Goal: Browse casually: Explore the website without a specific task or goal

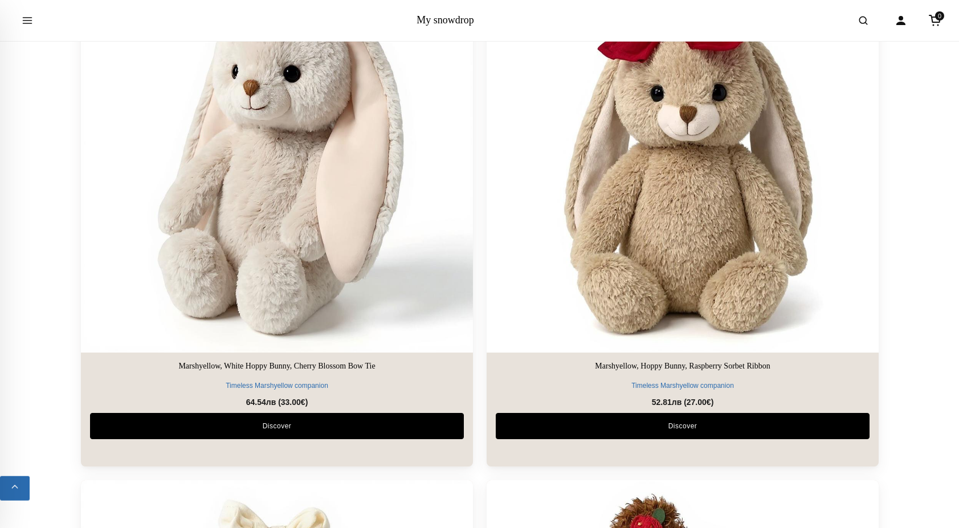
scroll to position [1104, 0]
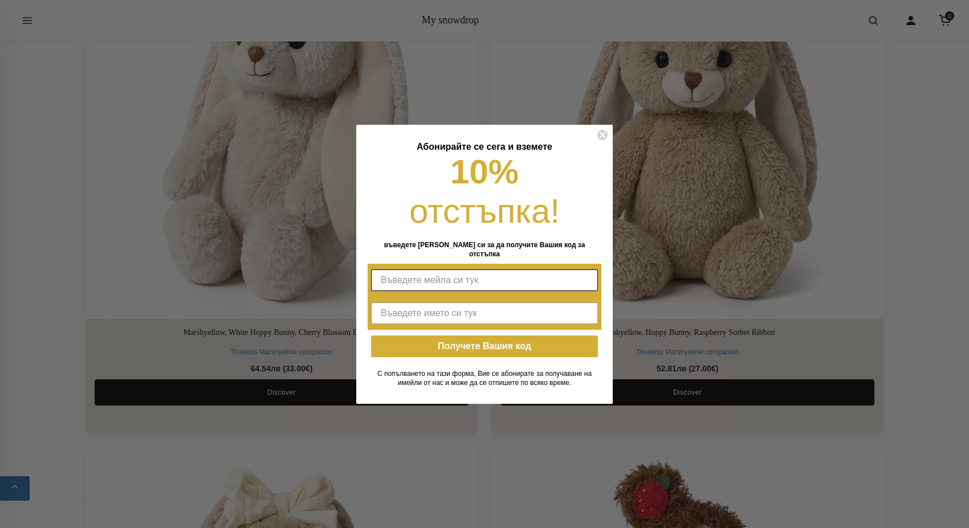
click at [387, 269] on input "Въведете мейла си тук" at bounding box center [484, 280] width 227 height 22
type input "rumyanah.hristova@gmail.com"
click at [404, 309] on input "Въведете името си тук" at bounding box center [484, 314] width 227 height 22
type input ","
type input "РУМИ ХРИСТОВА"
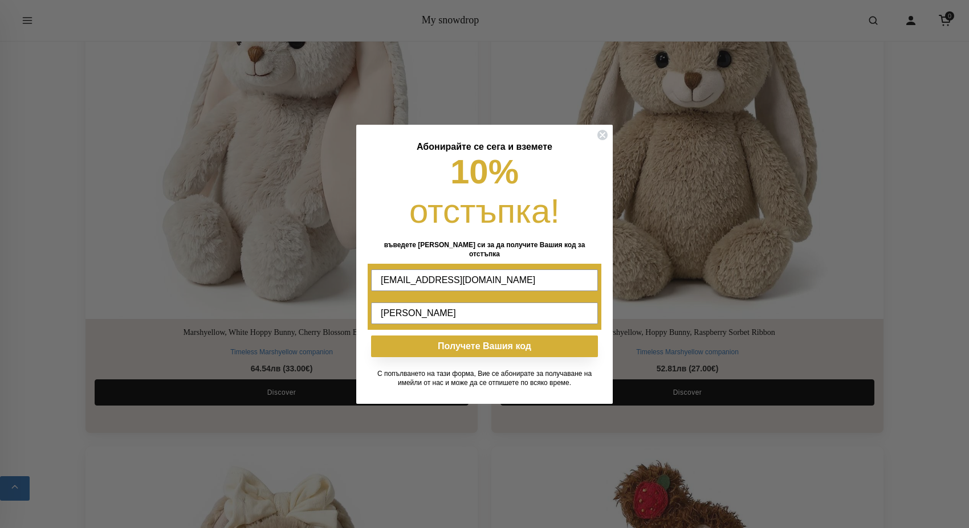
click at [481, 344] on button "Получете Вашия код" at bounding box center [484, 347] width 227 height 22
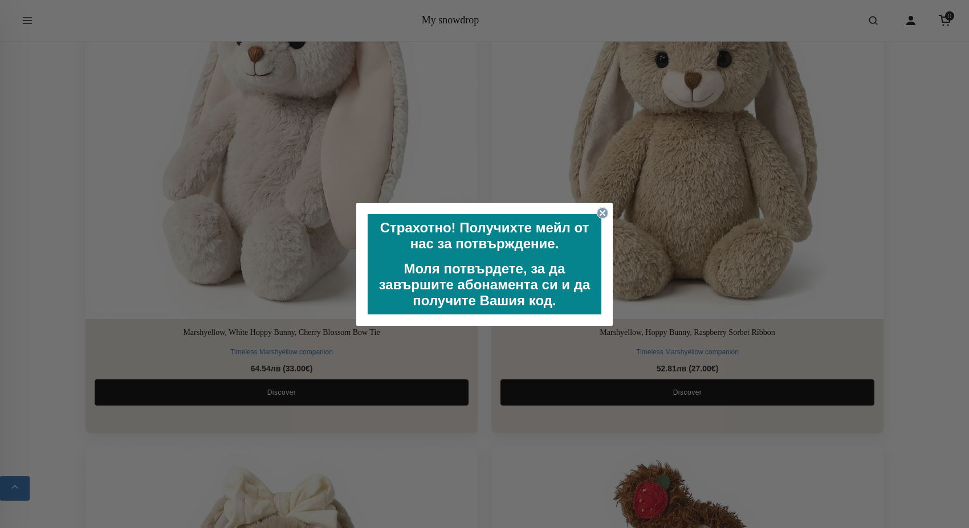
click at [603, 210] on circle "Close dialog" at bounding box center [602, 212] width 11 height 11
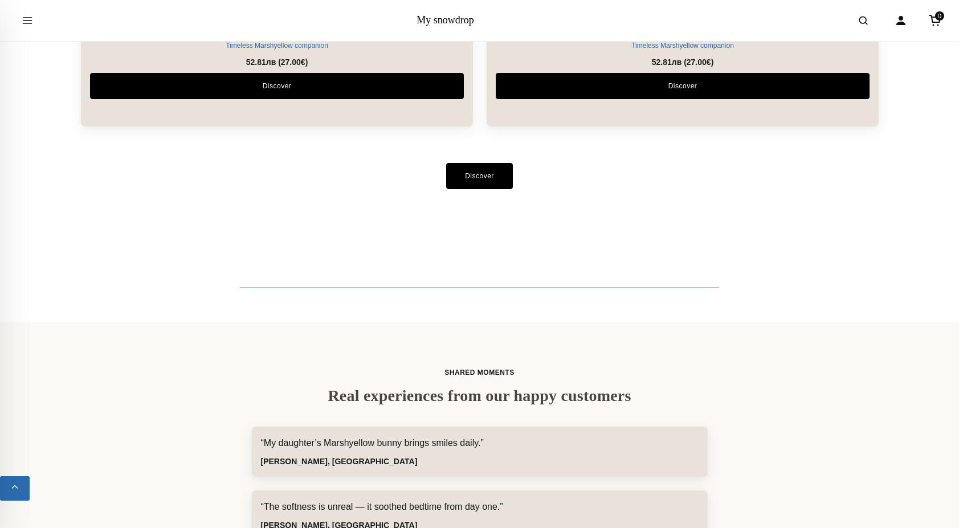
scroll to position [2847, 0]
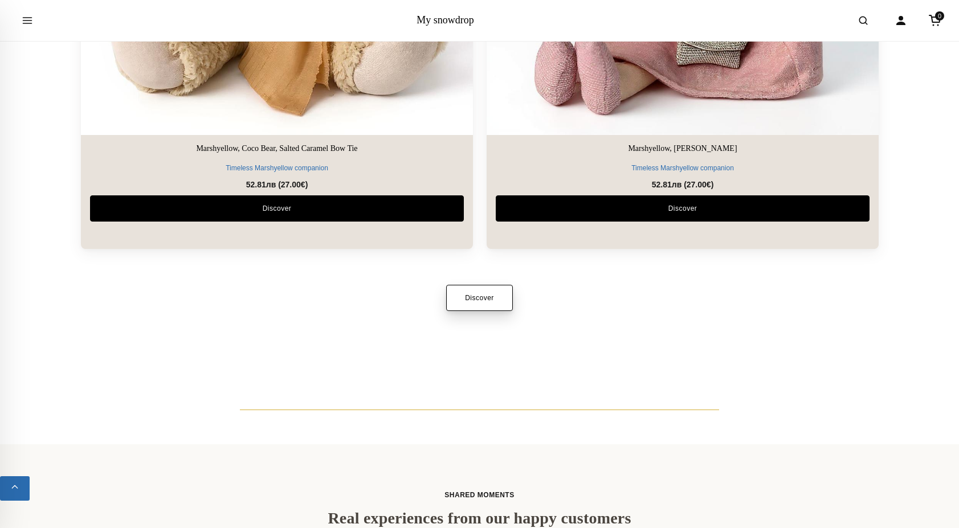
click at [481, 295] on link "Discover" at bounding box center [479, 298] width 67 height 26
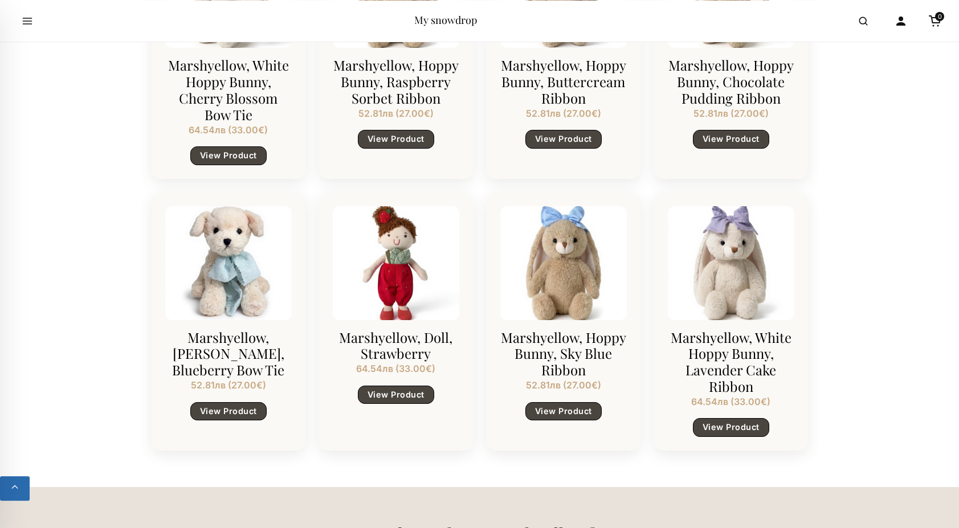
scroll to position [1104, 0]
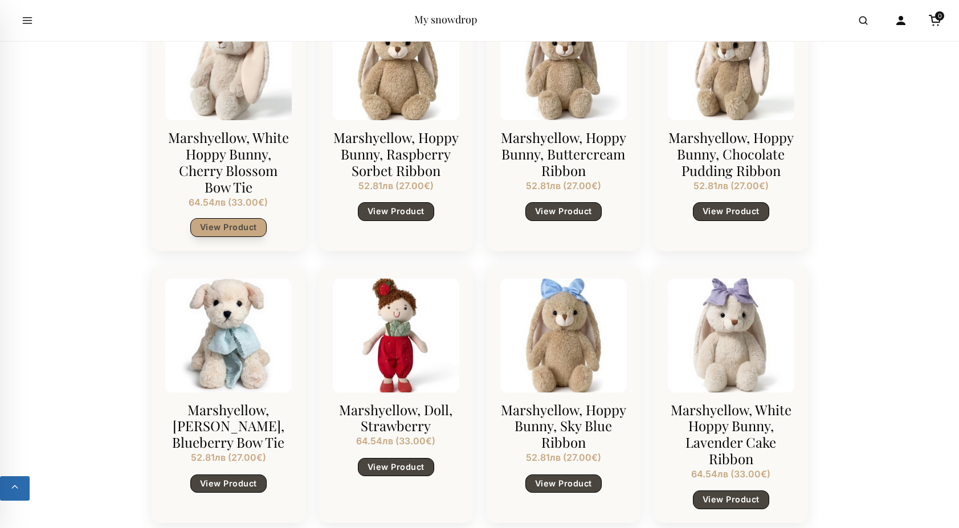
click at [219, 218] on link "View Product" at bounding box center [228, 227] width 76 height 18
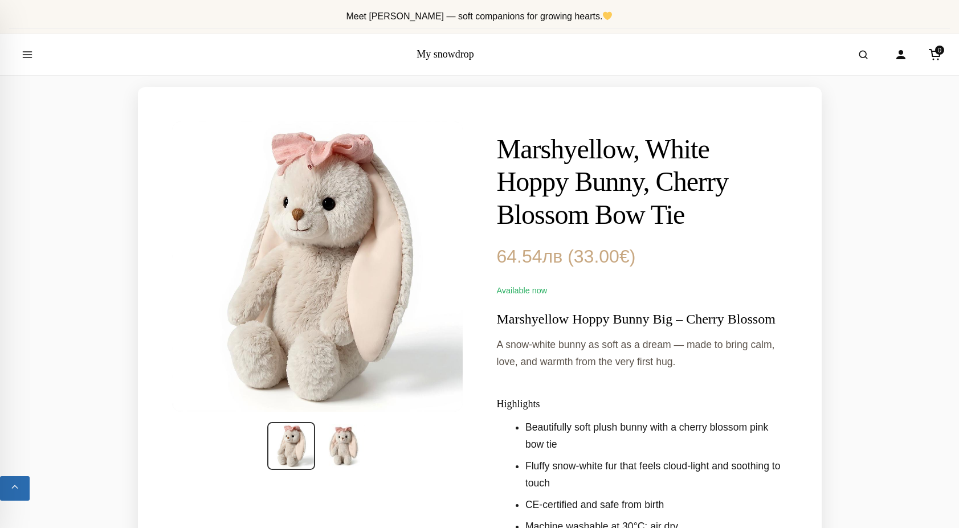
click at [287, 219] on img at bounding box center [317, 266] width 296 height 296
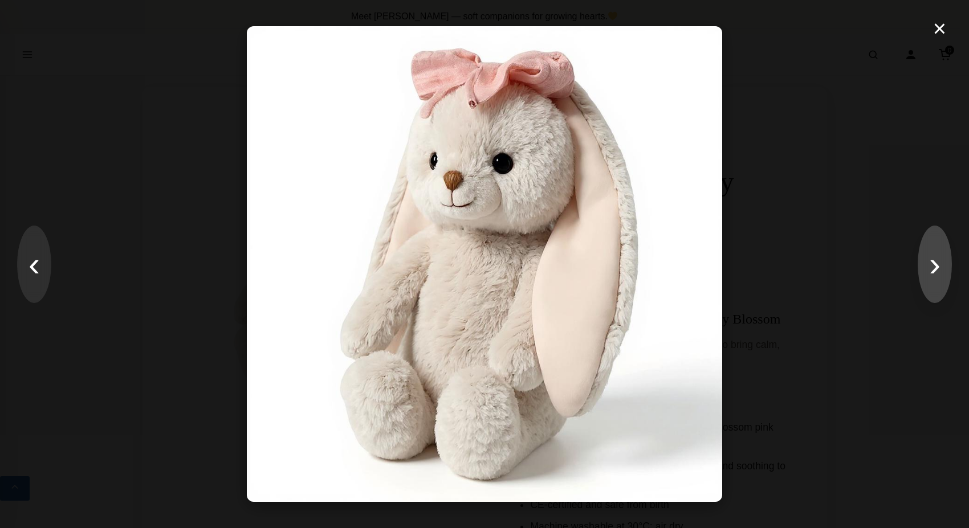
click at [927, 267] on button "›" at bounding box center [934, 264] width 34 height 77
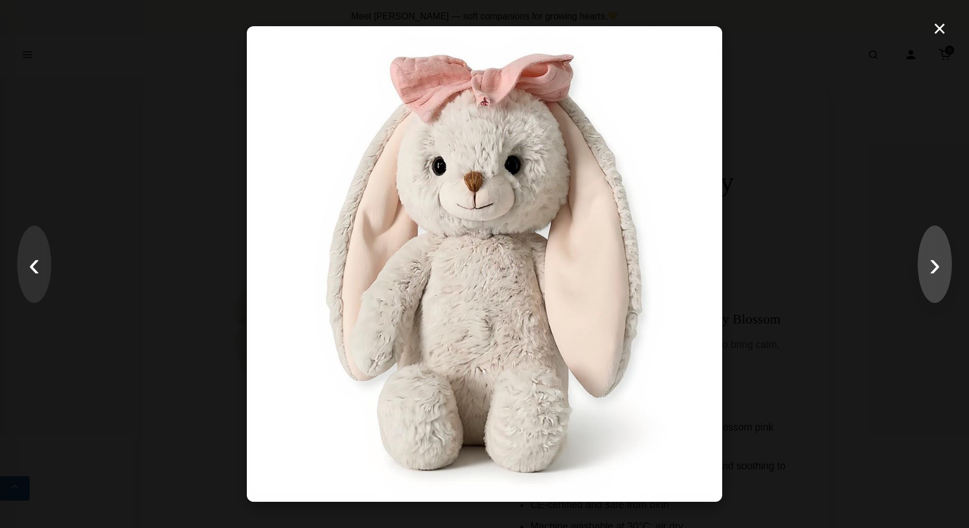
click at [934, 268] on button "›" at bounding box center [934, 264] width 34 height 77
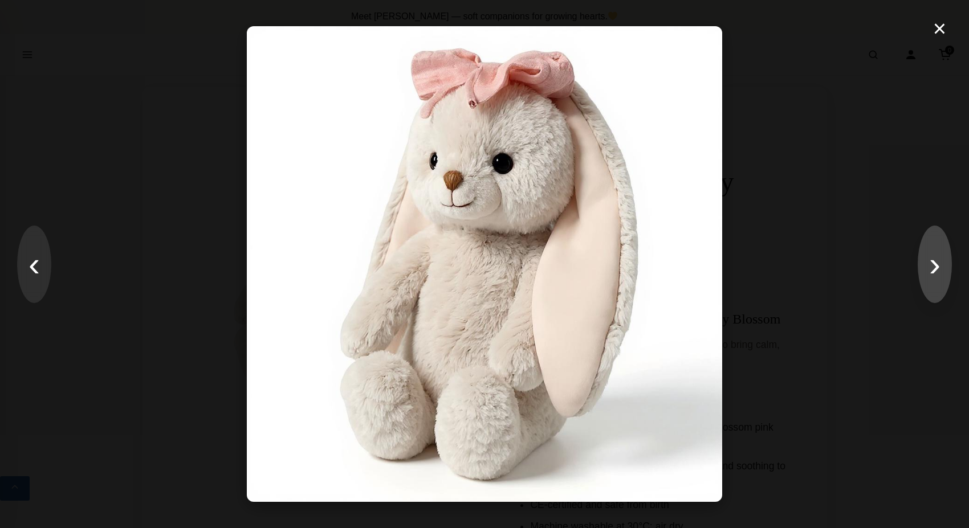
click at [934, 268] on button "›" at bounding box center [934, 264] width 34 height 77
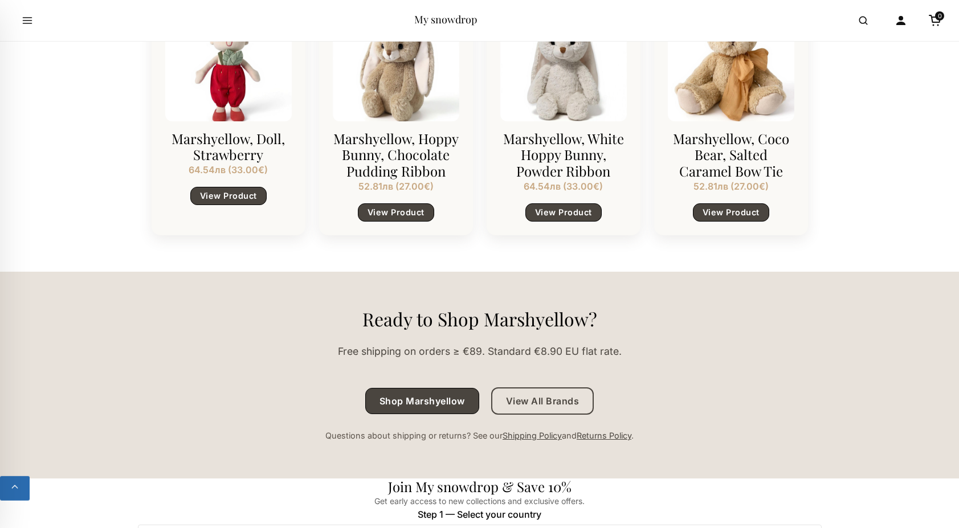
scroll to position [1104, 0]
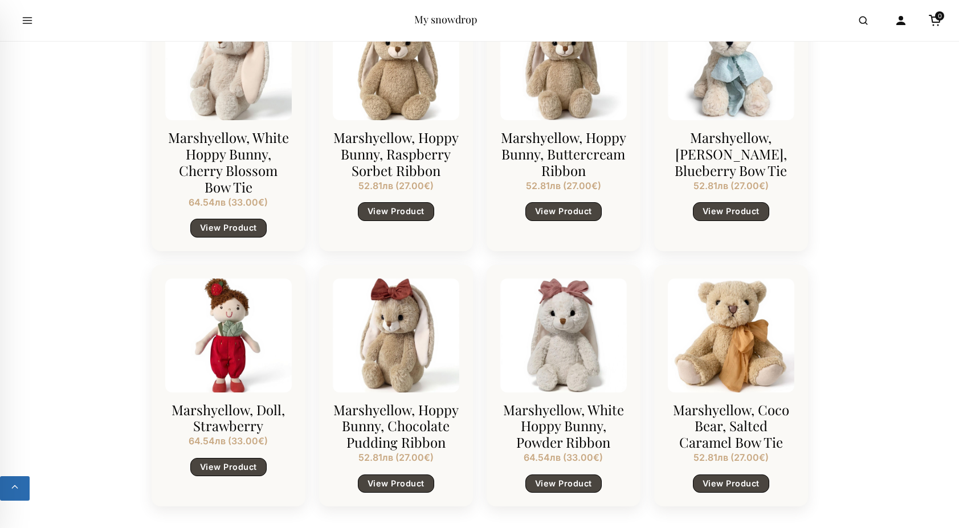
click at [563, 337] on div at bounding box center [563, 336] width 126 height 114
click at [561, 347] on div at bounding box center [563, 336] width 126 height 114
click at [557, 422] on h3 "Marshyellow, White Hoppy Bunny, Powder Ribbon" at bounding box center [563, 426] width 126 height 49
click at [565, 474] on link "View Product" at bounding box center [563, 483] width 76 height 18
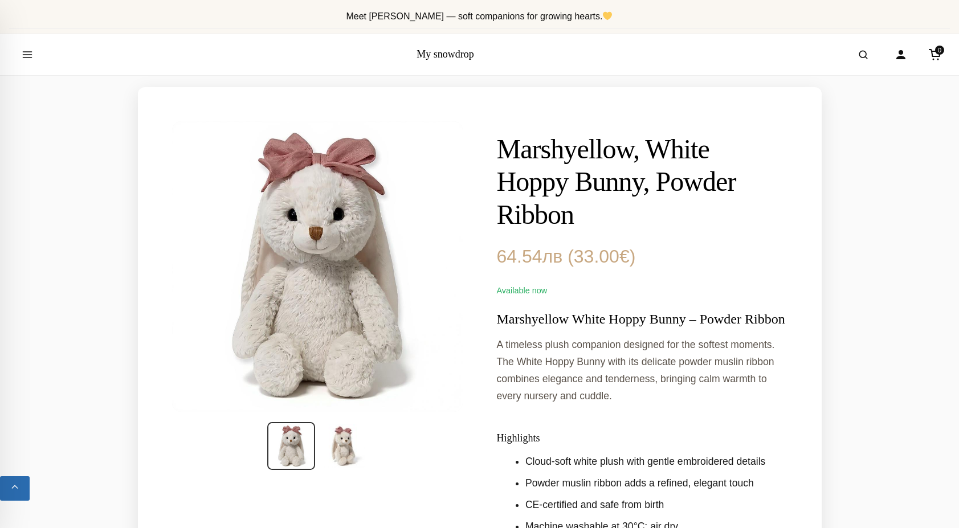
click at [329, 333] on img at bounding box center [317, 266] width 296 height 296
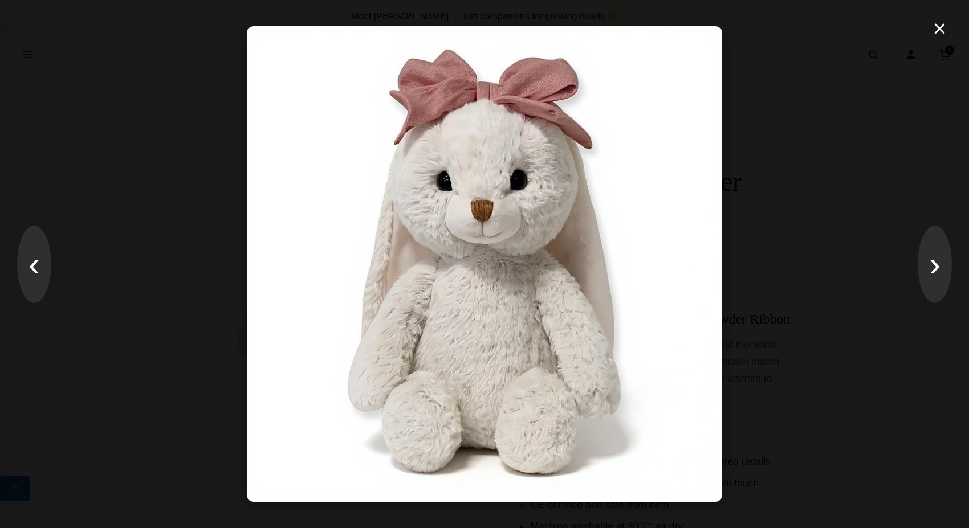
click at [954, 269] on div "× ‹ ›" at bounding box center [484, 264] width 969 height 528
click at [949, 271] on button "›" at bounding box center [934, 264] width 34 height 77
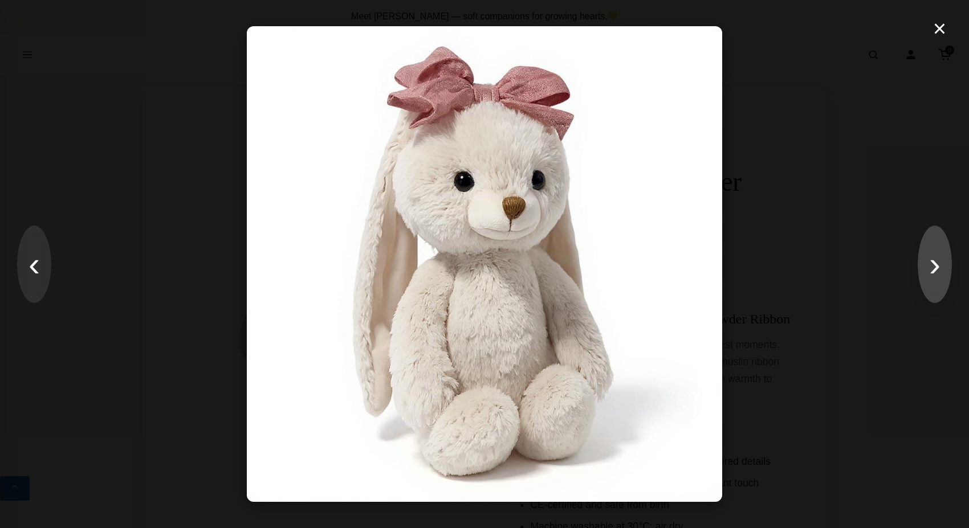
click at [937, 271] on button "›" at bounding box center [934, 264] width 34 height 77
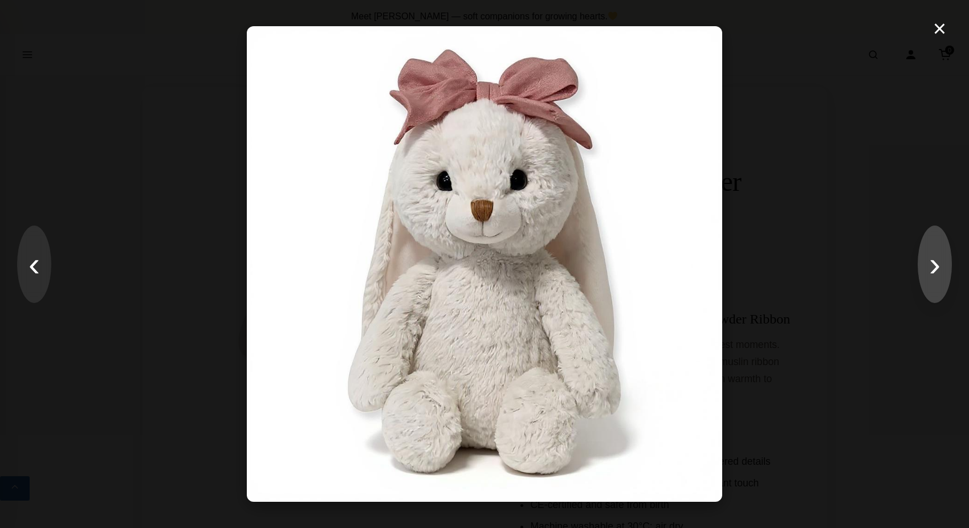
click at [937, 271] on button "›" at bounding box center [934, 264] width 34 height 77
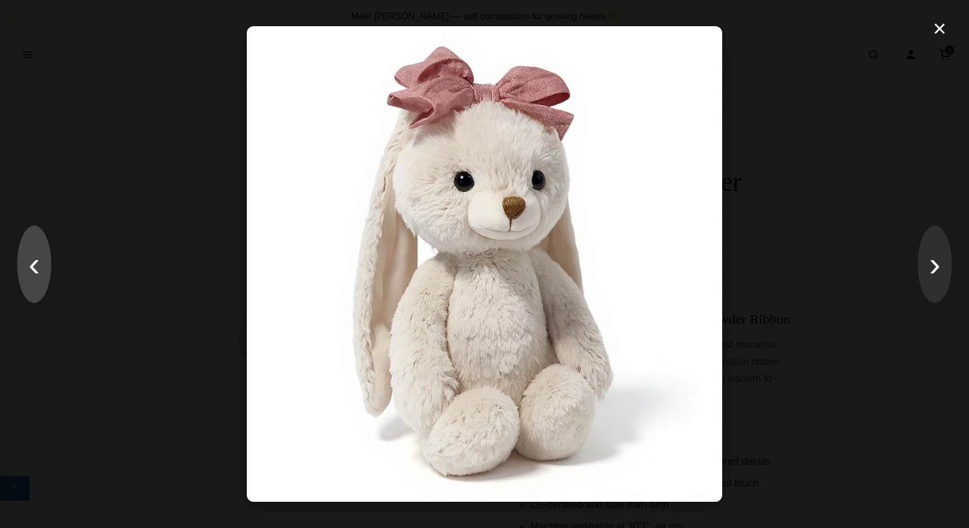
click at [31, 272] on button "‹" at bounding box center [34, 264] width 34 height 77
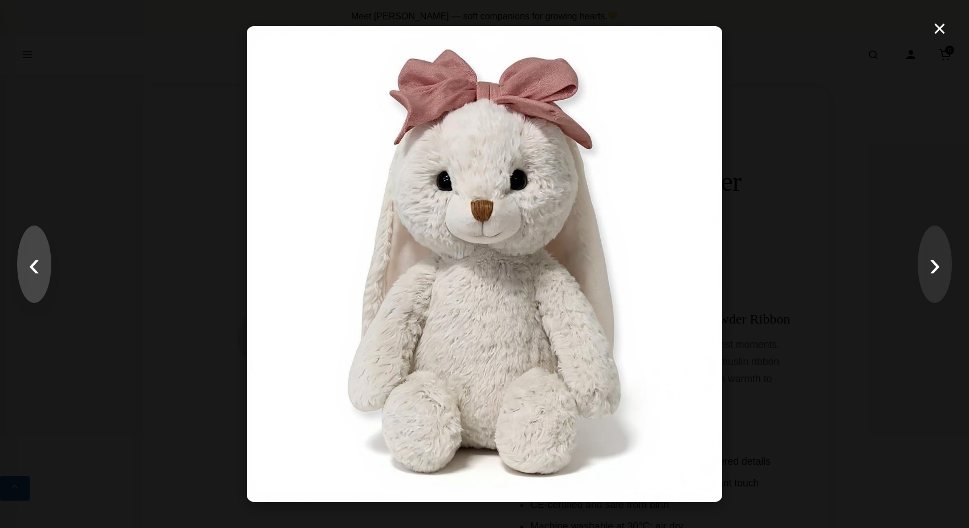
click at [31, 272] on button "‹" at bounding box center [34, 264] width 34 height 77
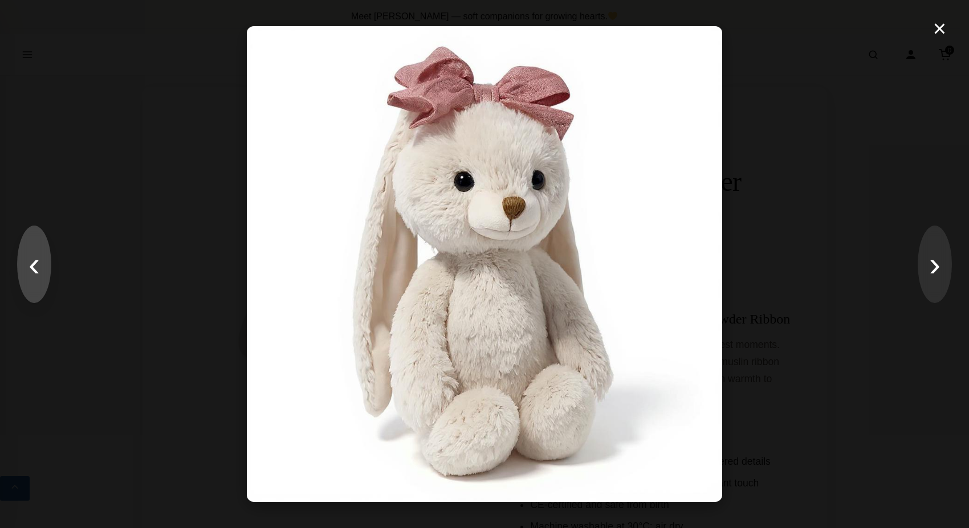
click at [31, 271] on button "‹" at bounding box center [34, 264] width 34 height 77
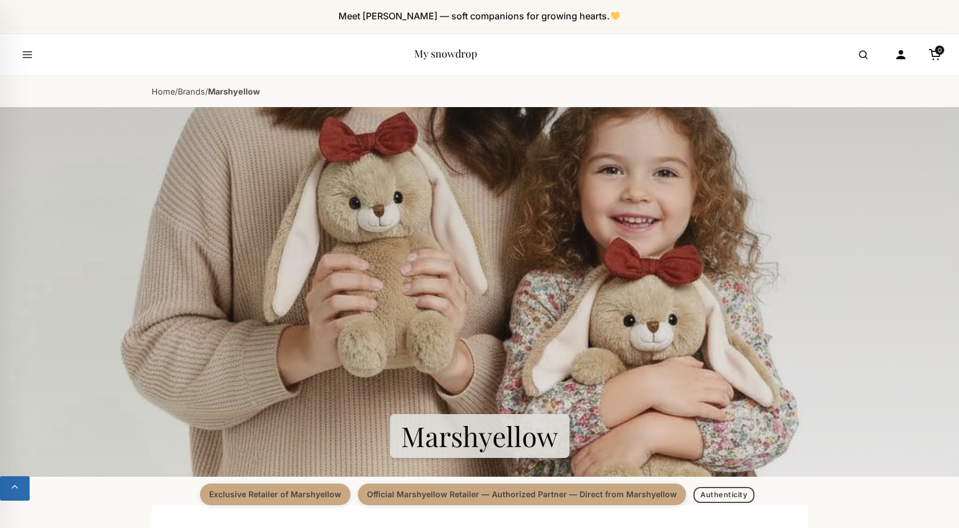
scroll to position [1104, 0]
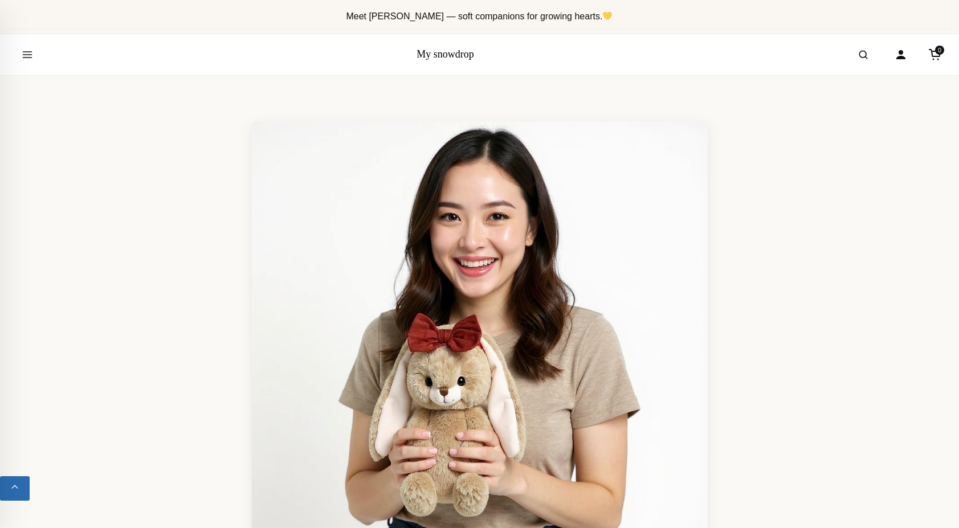
scroll to position [2847, 0]
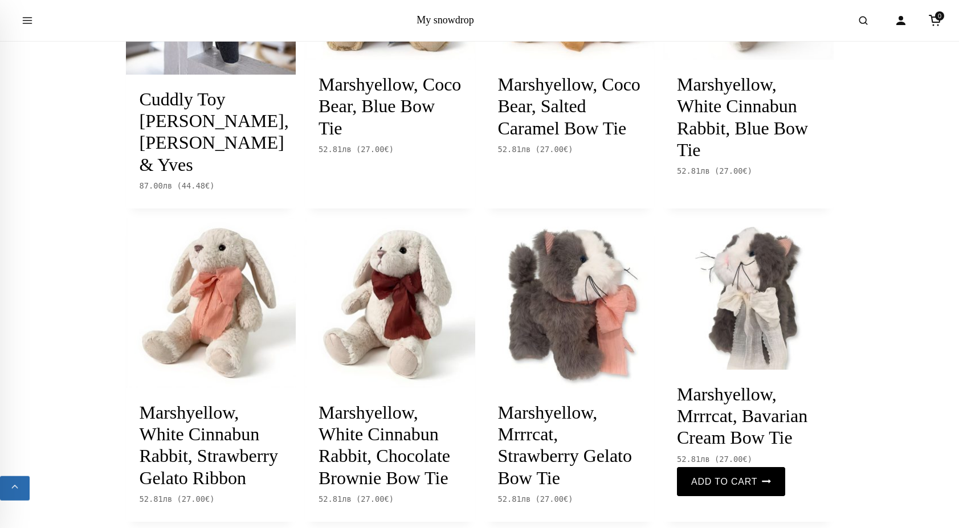
scroll to position [1220, 0]
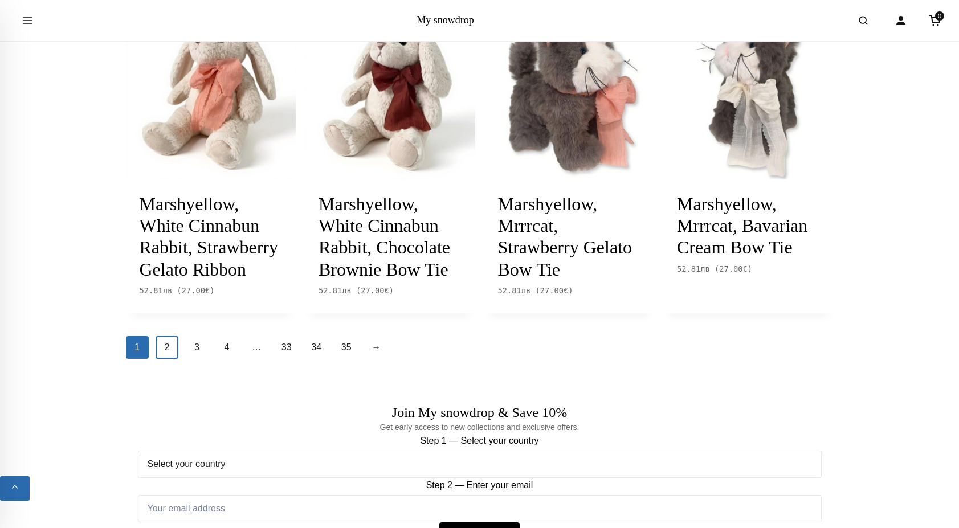
click at [164, 353] on link "2" at bounding box center [167, 347] width 23 height 23
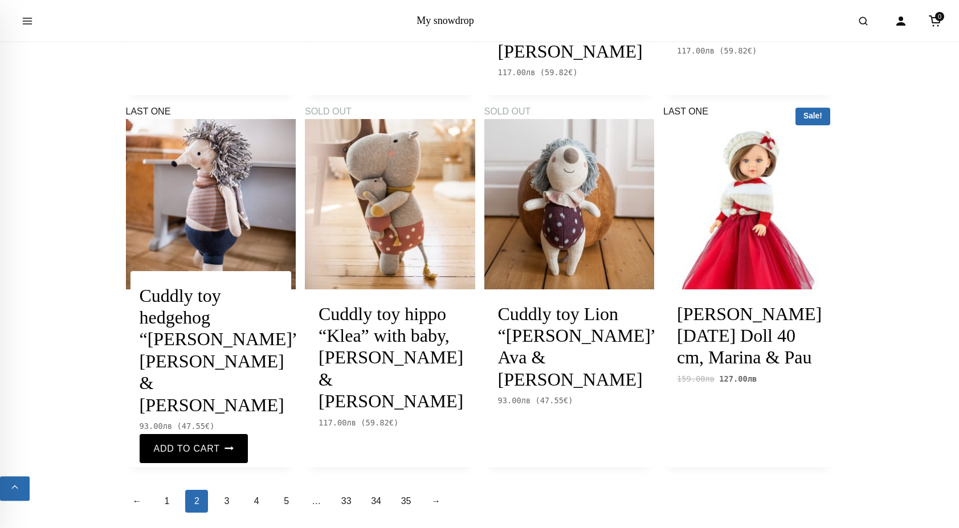
scroll to position [1220, 0]
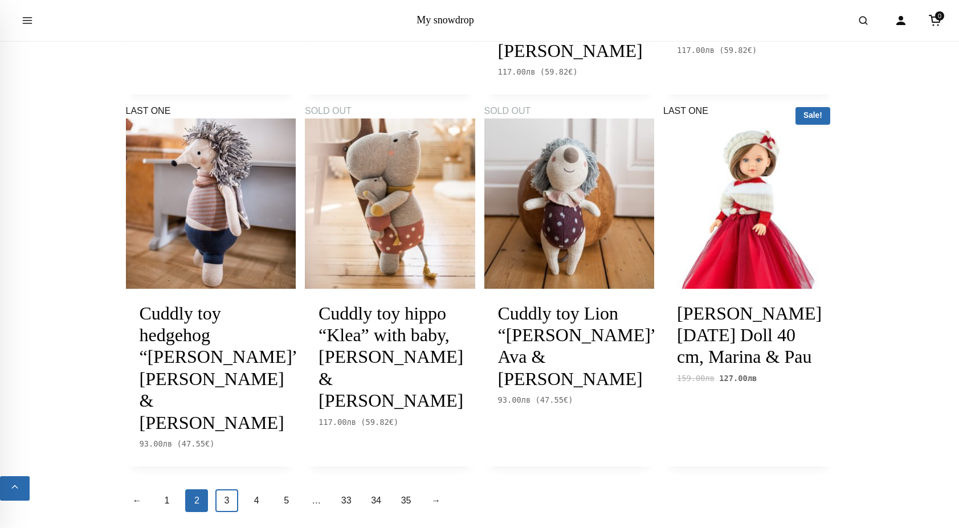
click at [234, 489] on link "3" at bounding box center [226, 500] width 23 height 23
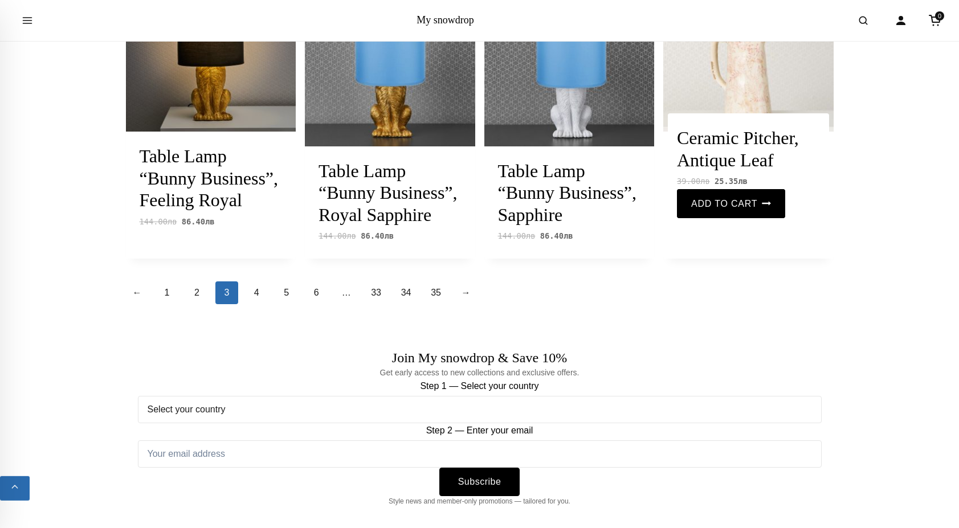
scroll to position [1337, 0]
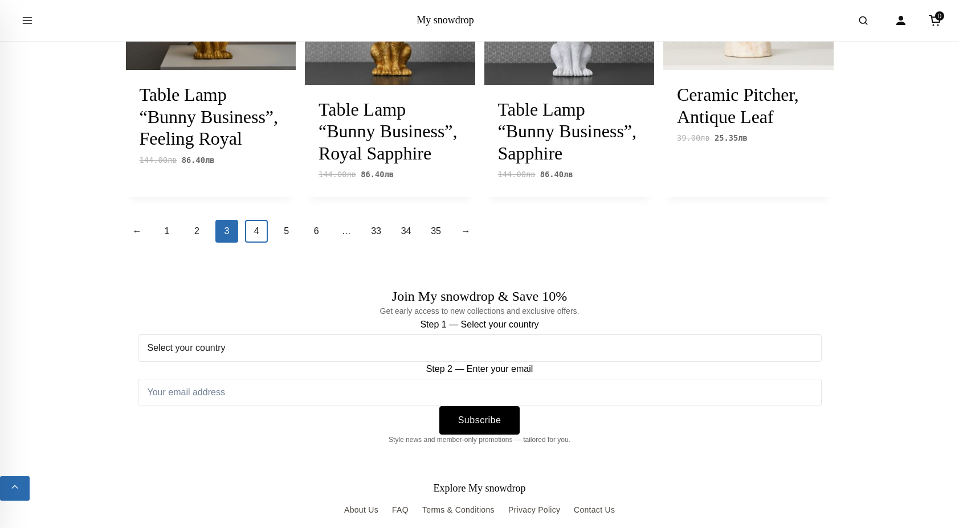
click at [259, 227] on link "4" at bounding box center [256, 231] width 23 height 23
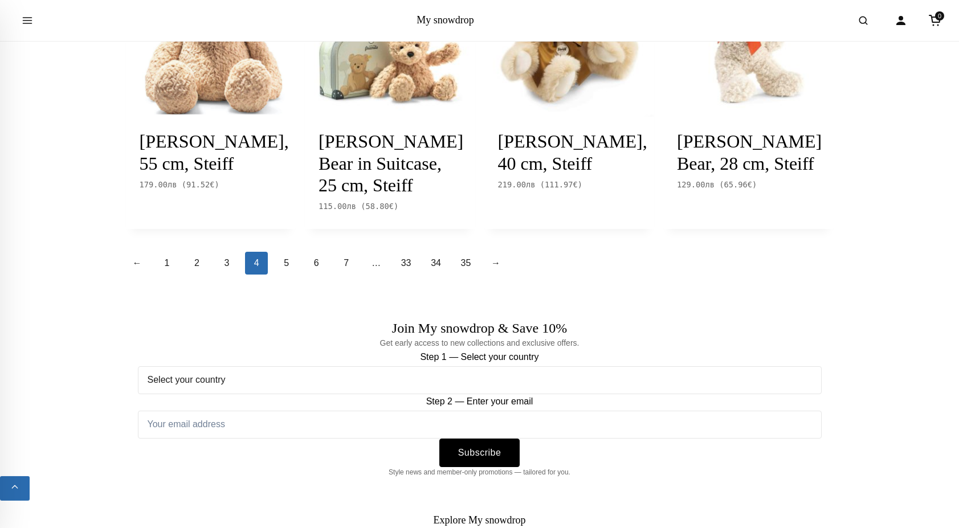
scroll to position [1278, 0]
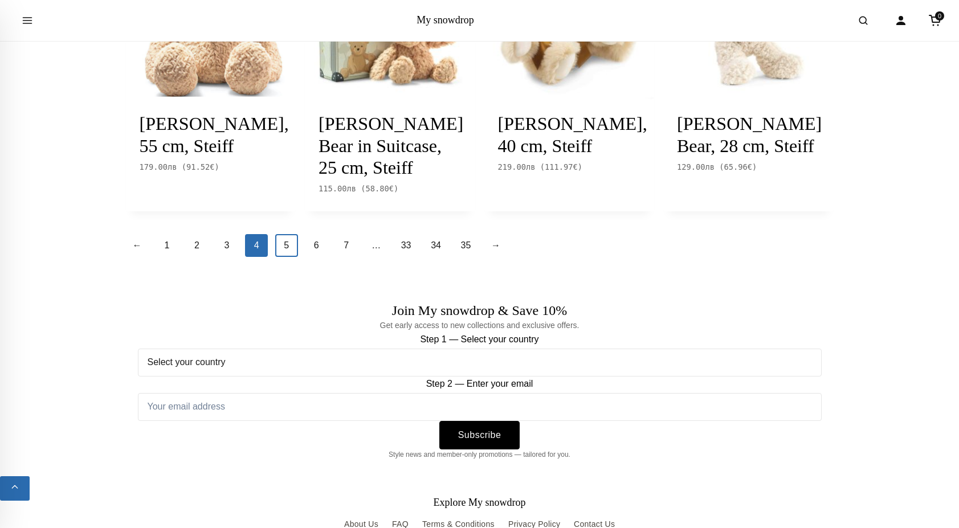
click at [287, 257] on link "5" at bounding box center [286, 245] width 23 height 23
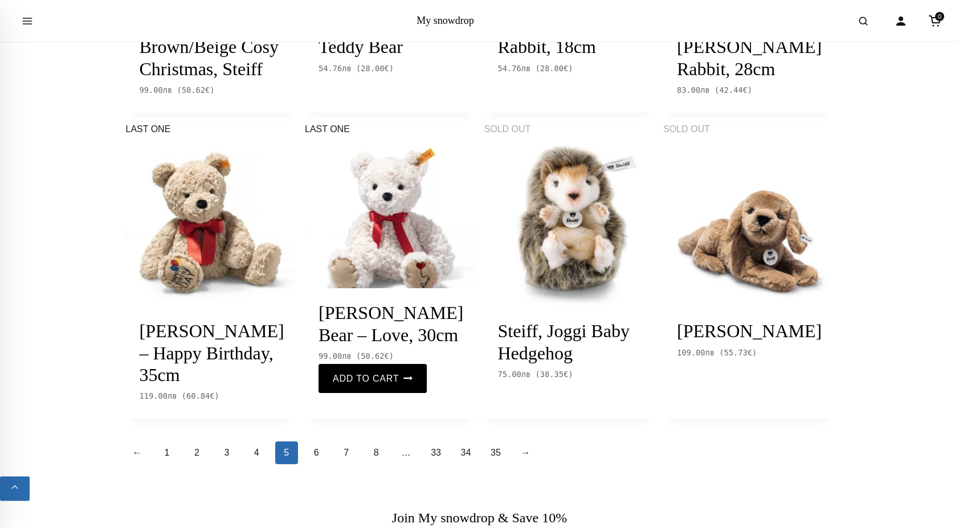
scroll to position [1162, 0]
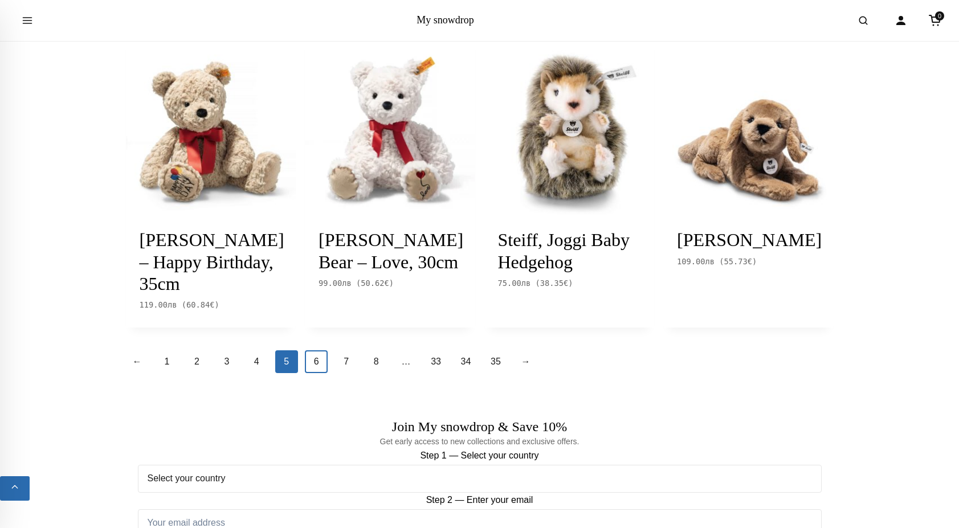
click at [310, 373] on link "6" at bounding box center [316, 361] width 23 height 23
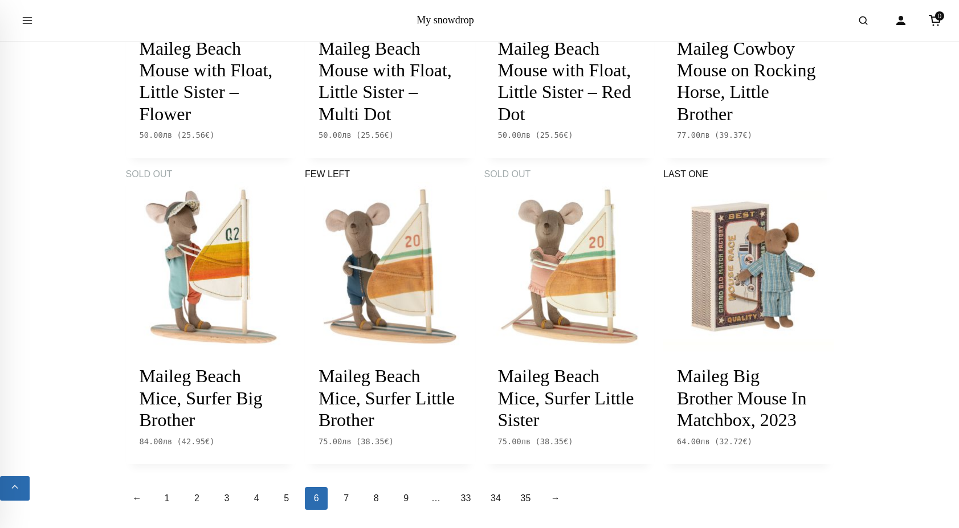
scroll to position [1162, 0]
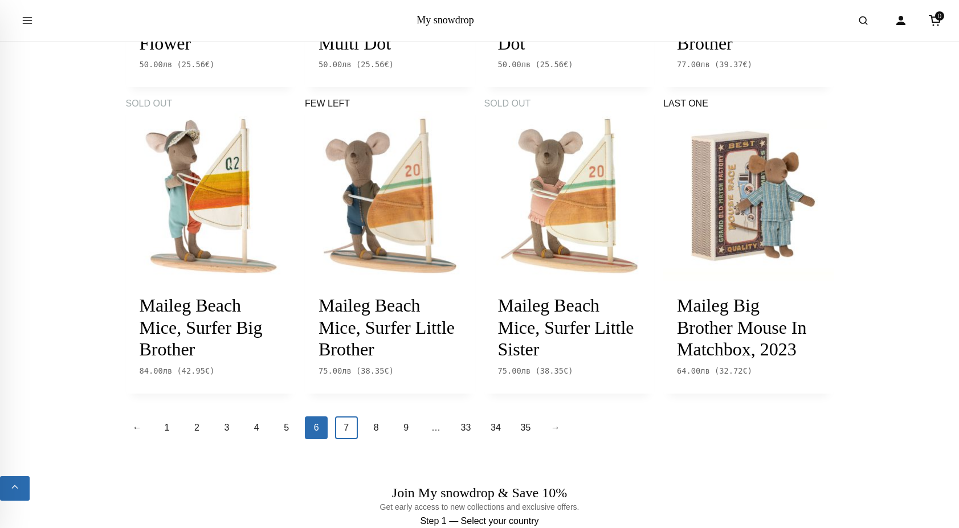
click at [344, 439] on link "7" at bounding box center [346, 427] width 23 height 23
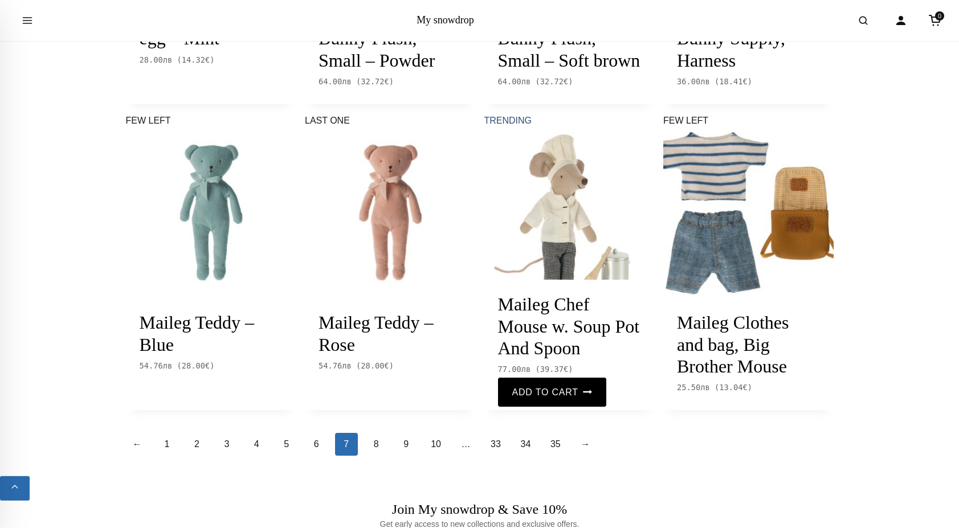
scroll to position [1220, 0]
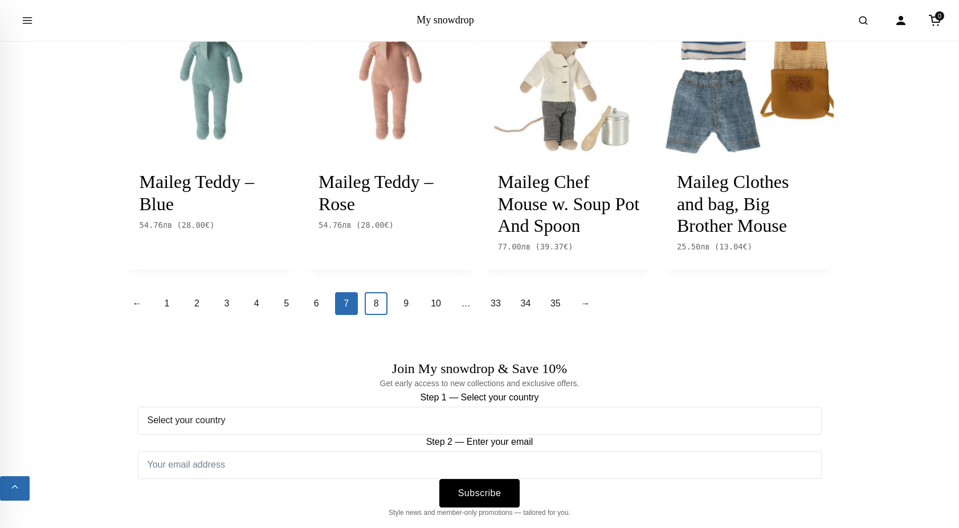
click at [374, 315] on link "8" at bounding box center [376, 303] width 23 height 23
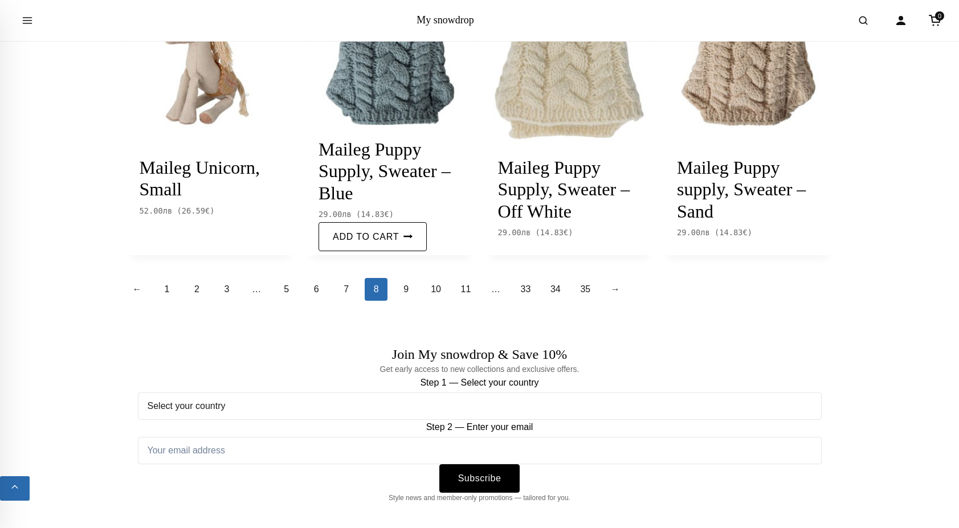
scroll to position [1453, 0]
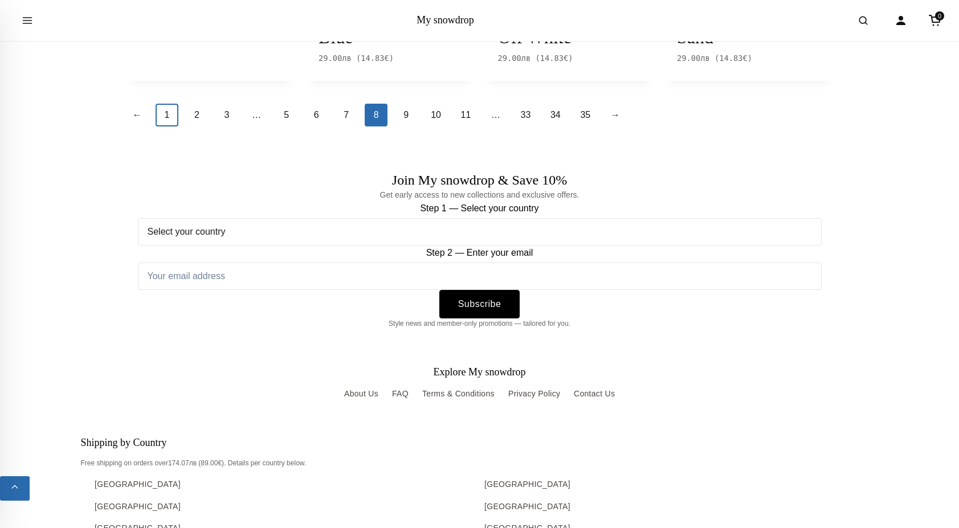
click at [165, 126] on link "1" at bounding box center [167, 115] width 23 height 23
